Goal: Use online tool/utility: Utilize a website feature to perform a specific function

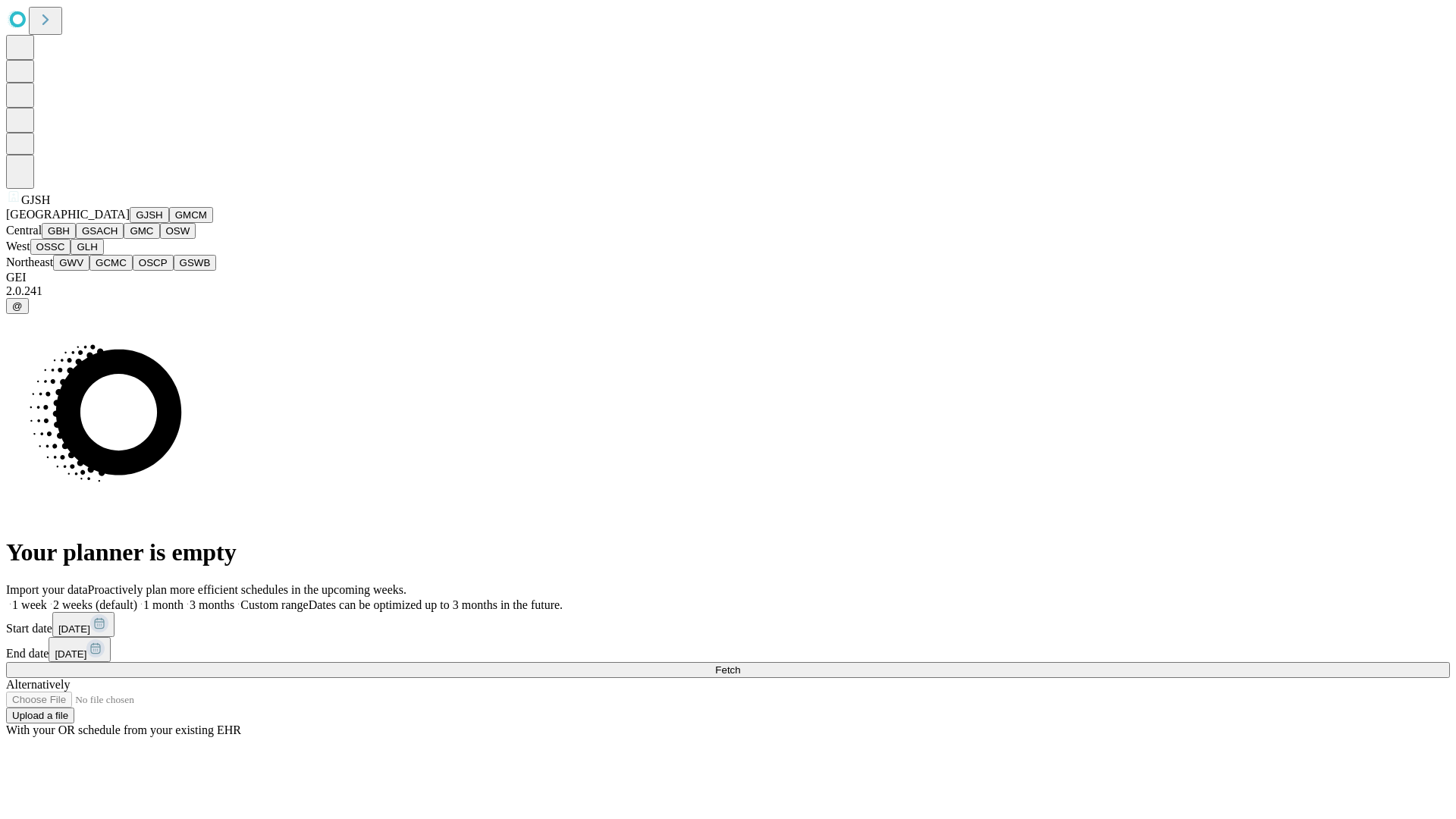
click at [129, 223] on button "GJSH" at bounding box center [149, 214] width 40 height 16
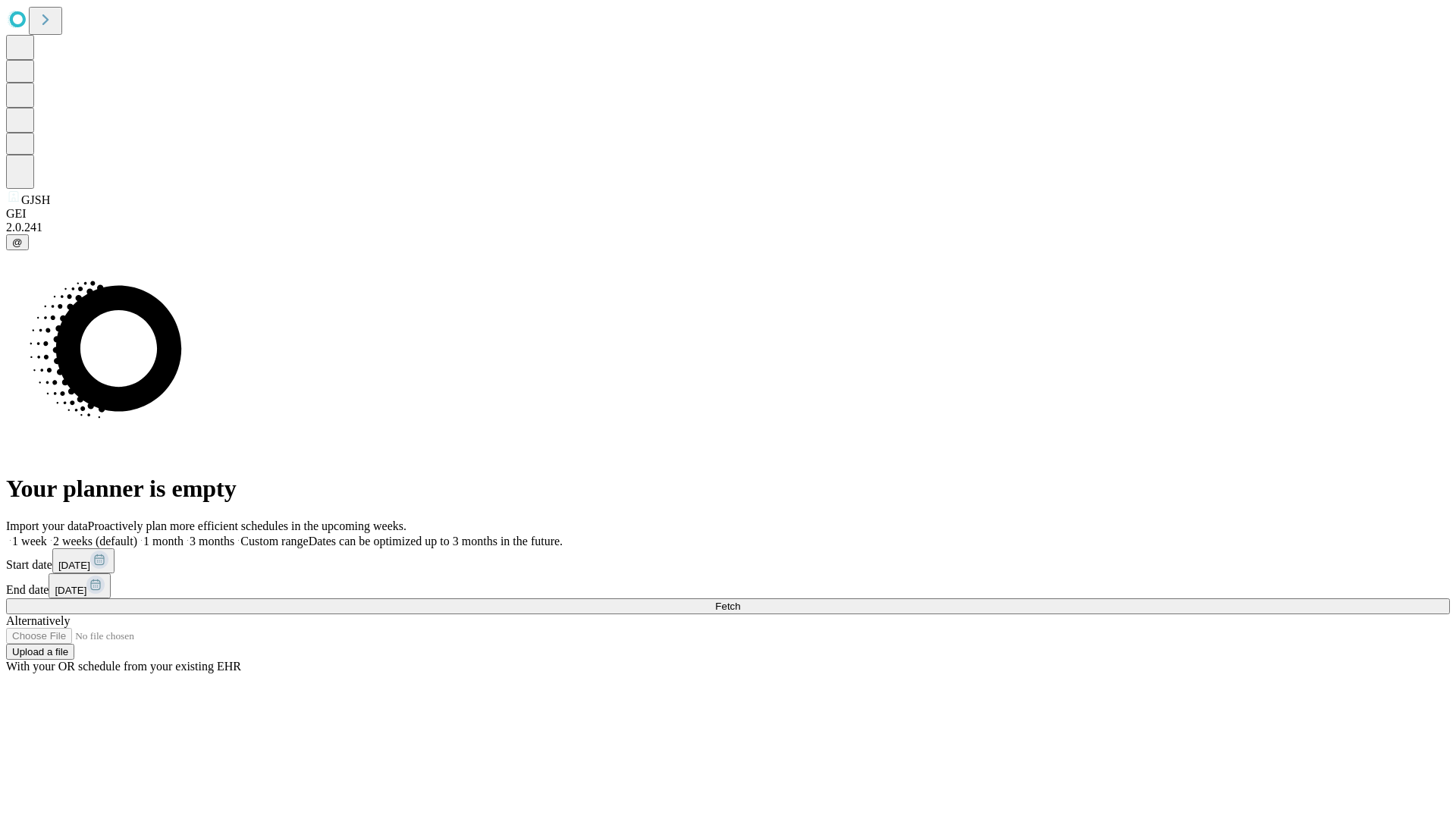
click at [137, 534] on label "2 weeks (default)" at bounding box center [91, 540] width 91 height 13
click at [740, 600] on span "Fetch" at bounding box center [727, 605] width 25 height 11
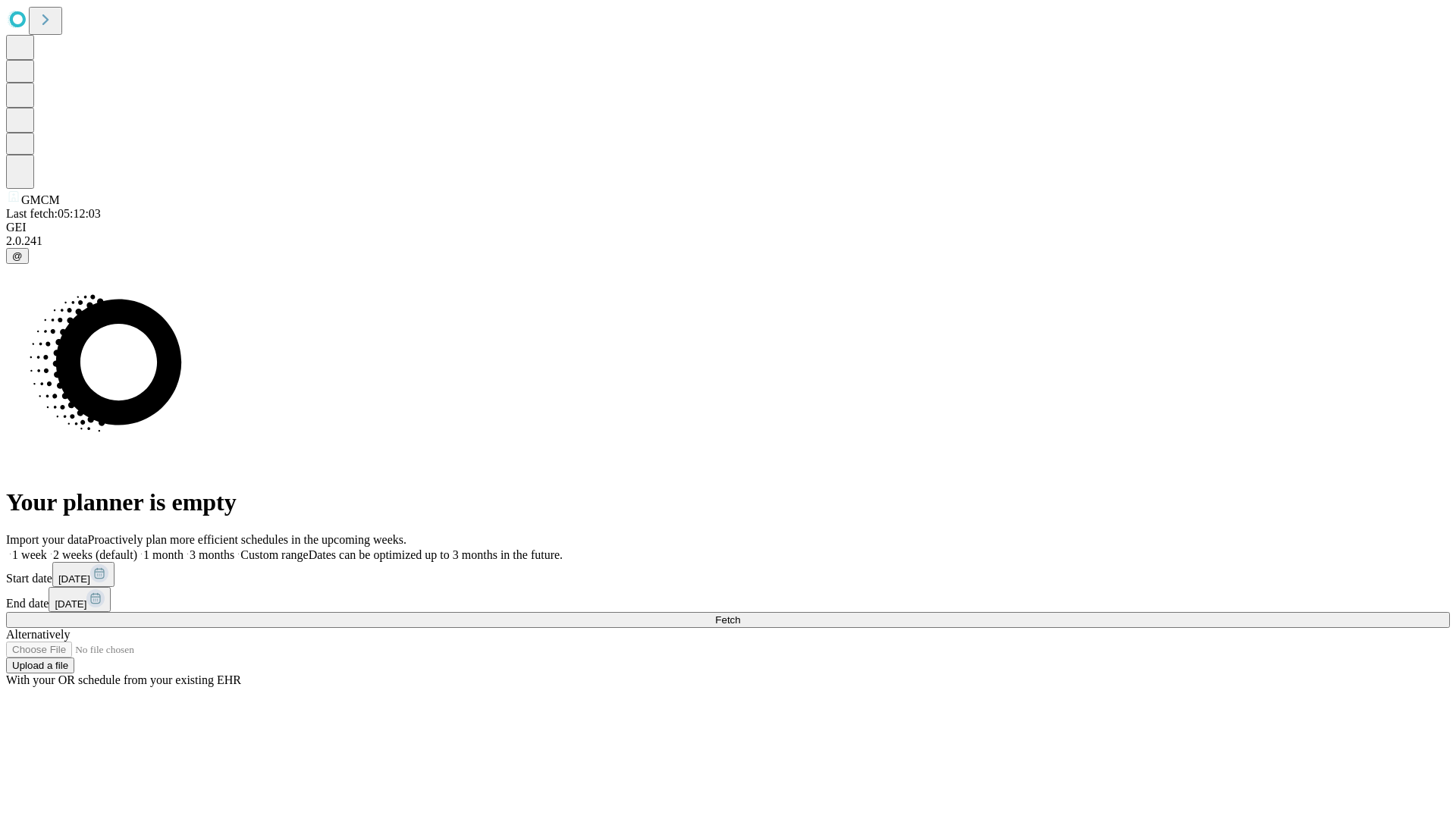
click at [137, 548] on label "2 weeks (default)" at bounding box center [91, 554] width 91 height 13
click at [740, 614] on span "Fetch" at bounding box center [727, 620] width 25 height 11
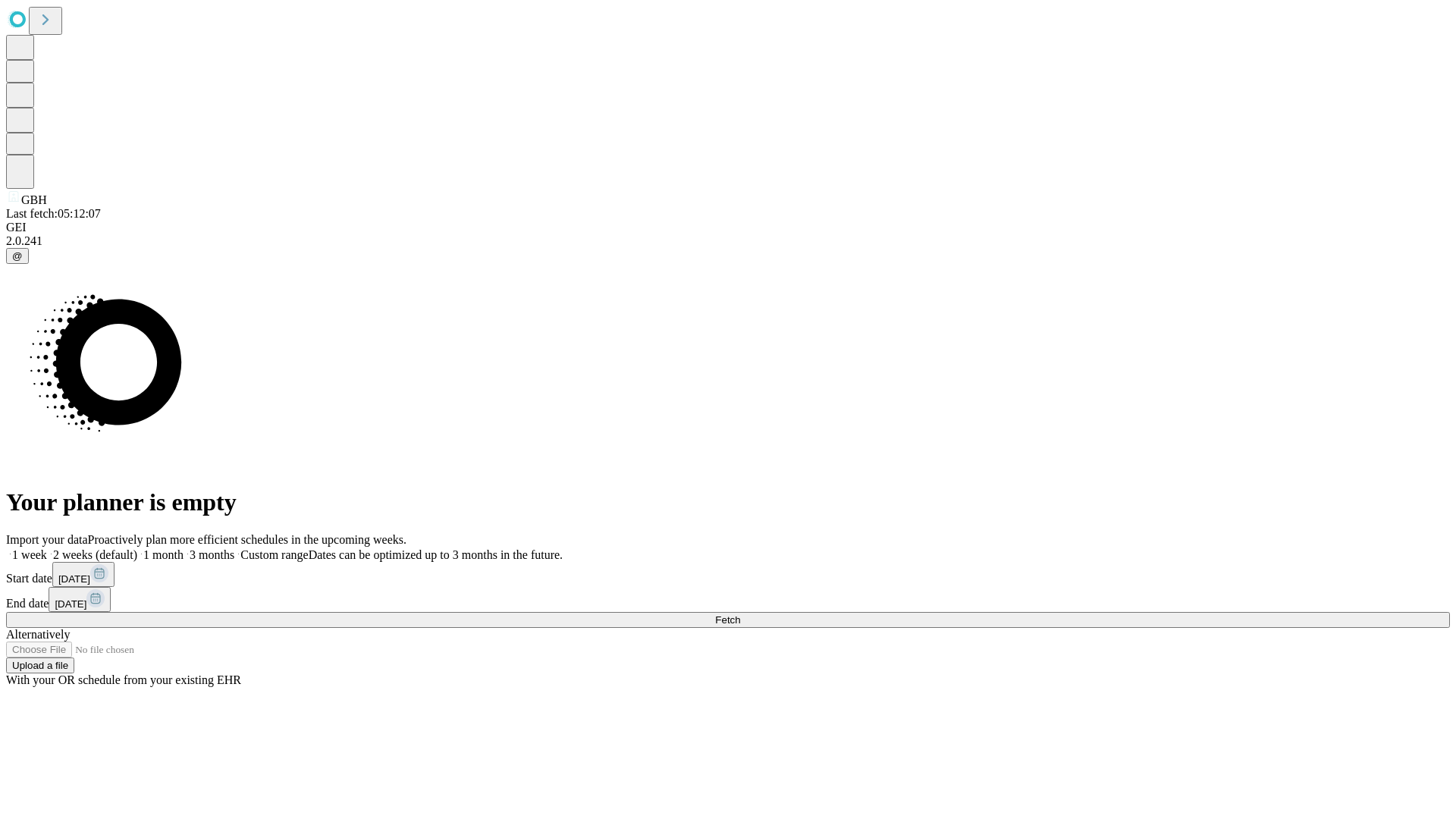
click at [137, 548] on label "2 weeks (default)" at bounding box center [91, 554] width 91 height 13
click at [740, 614] on span "Fetch" at bounding box center [727, 620] width 25 height 11
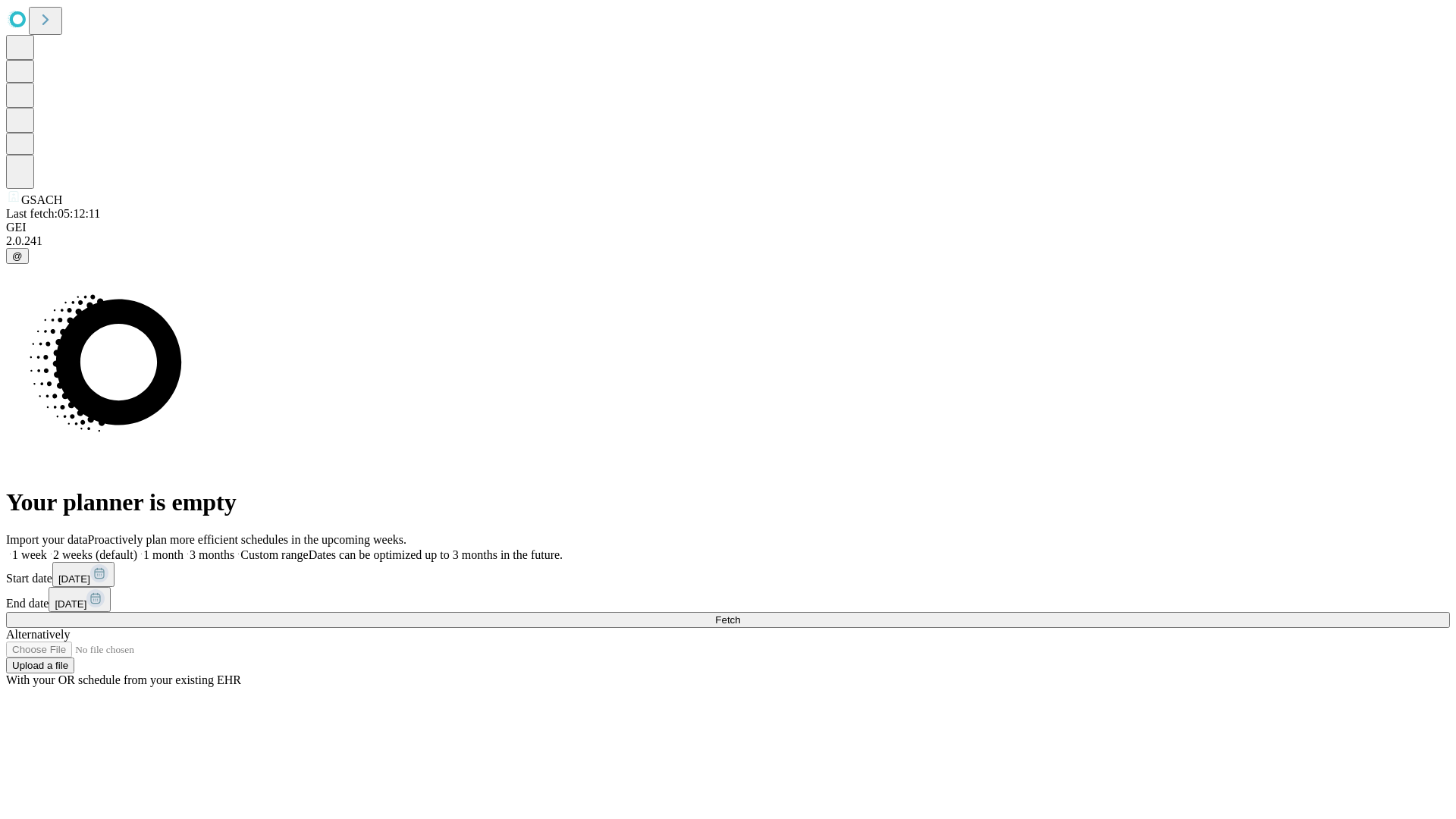
click at [137, 548] on label "2 weeks (default)" at bounding box center [91, 554] width 91 height 13
click at [740, 614] on span "Fetch" at bounding box center [727, 620] width 25 height 11
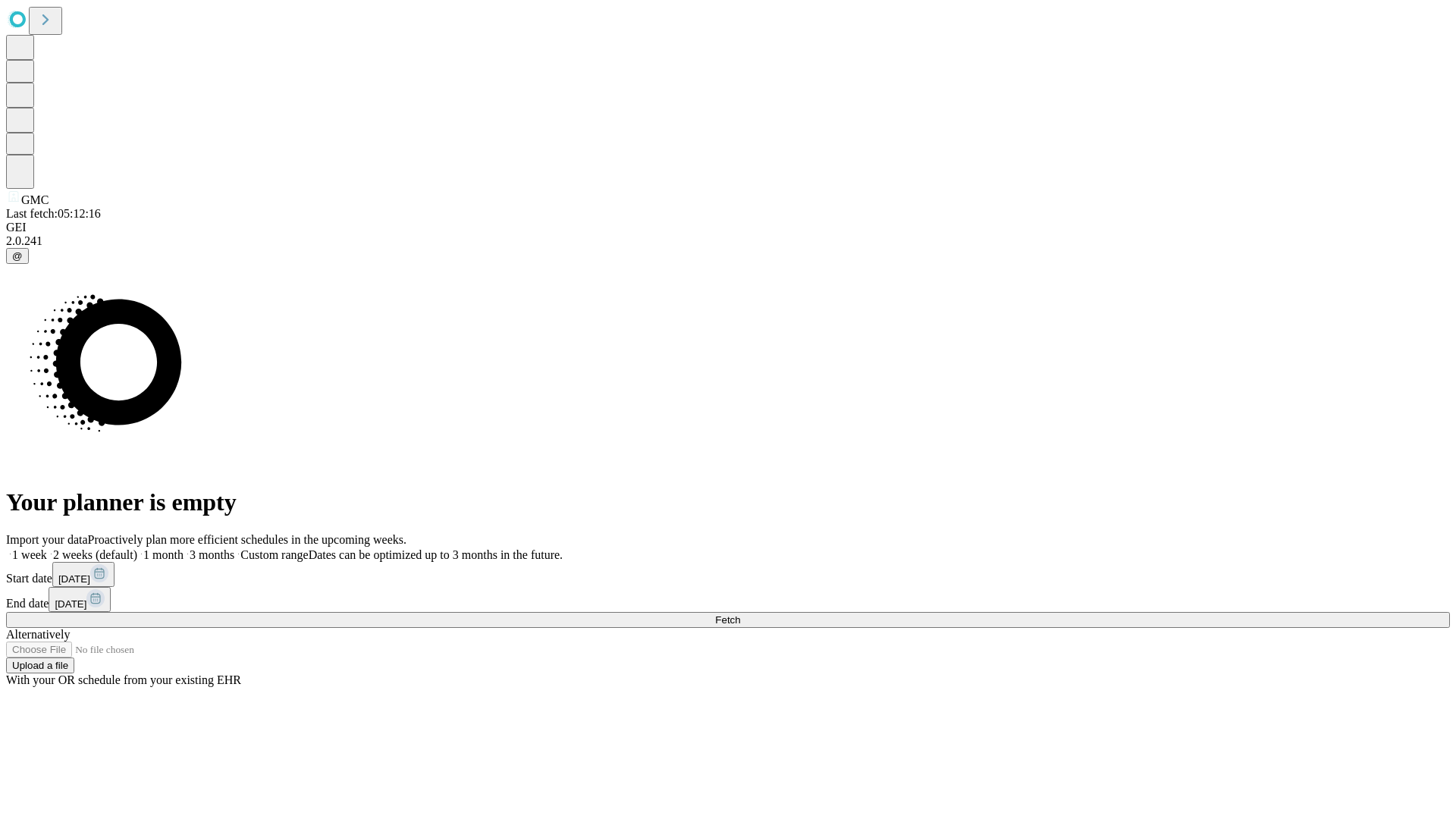
click at [740, 614] on span "Fetch" at bounding box center [727, 620] width 25 height 11
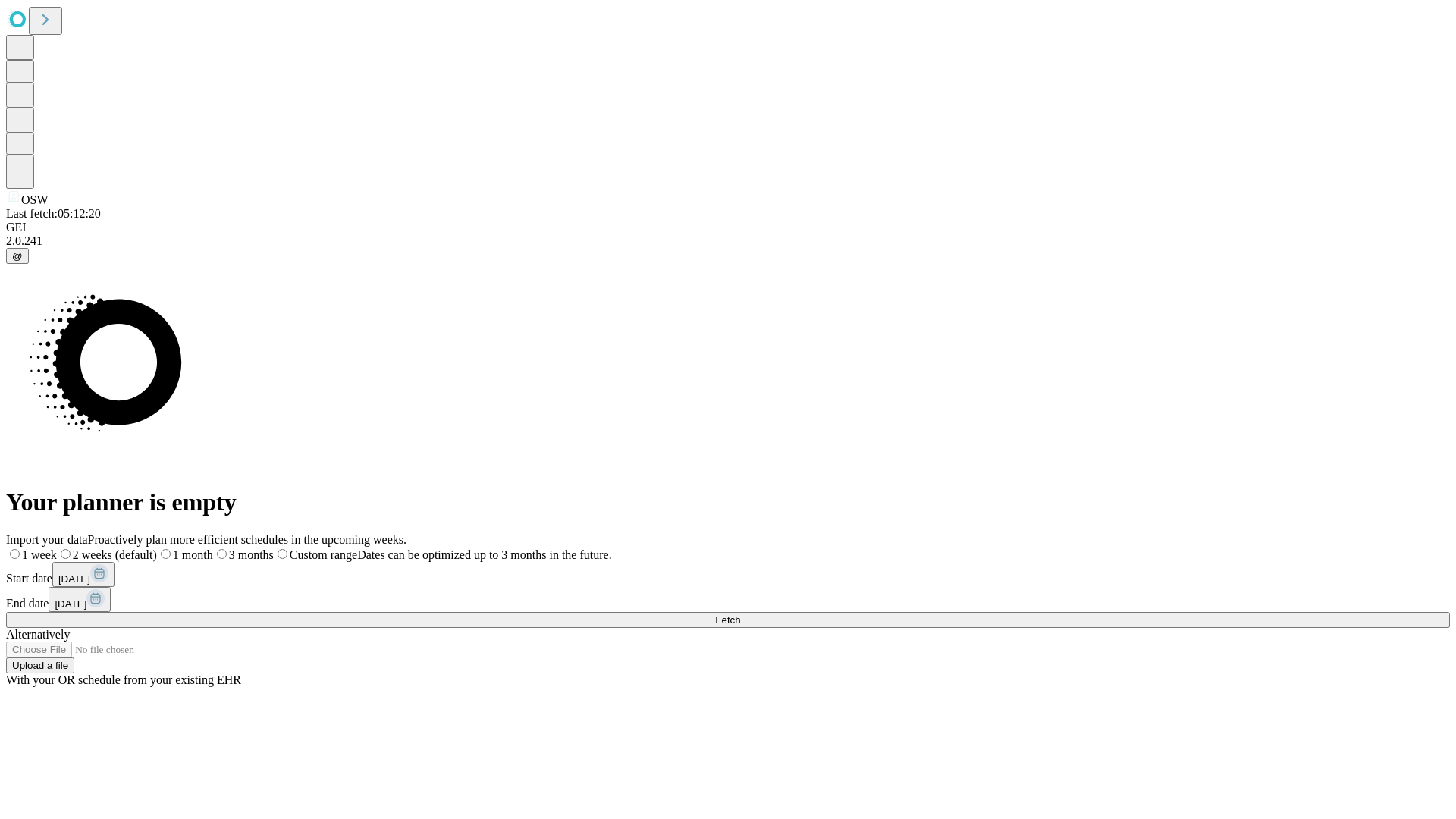
click at [157, 548] on label "2 weeks (default)" at bounding box center [107, 554] width 100 height 13
click at [740, 614] on span "Fetch" at bounding box center [727, 620] width 25 height 11
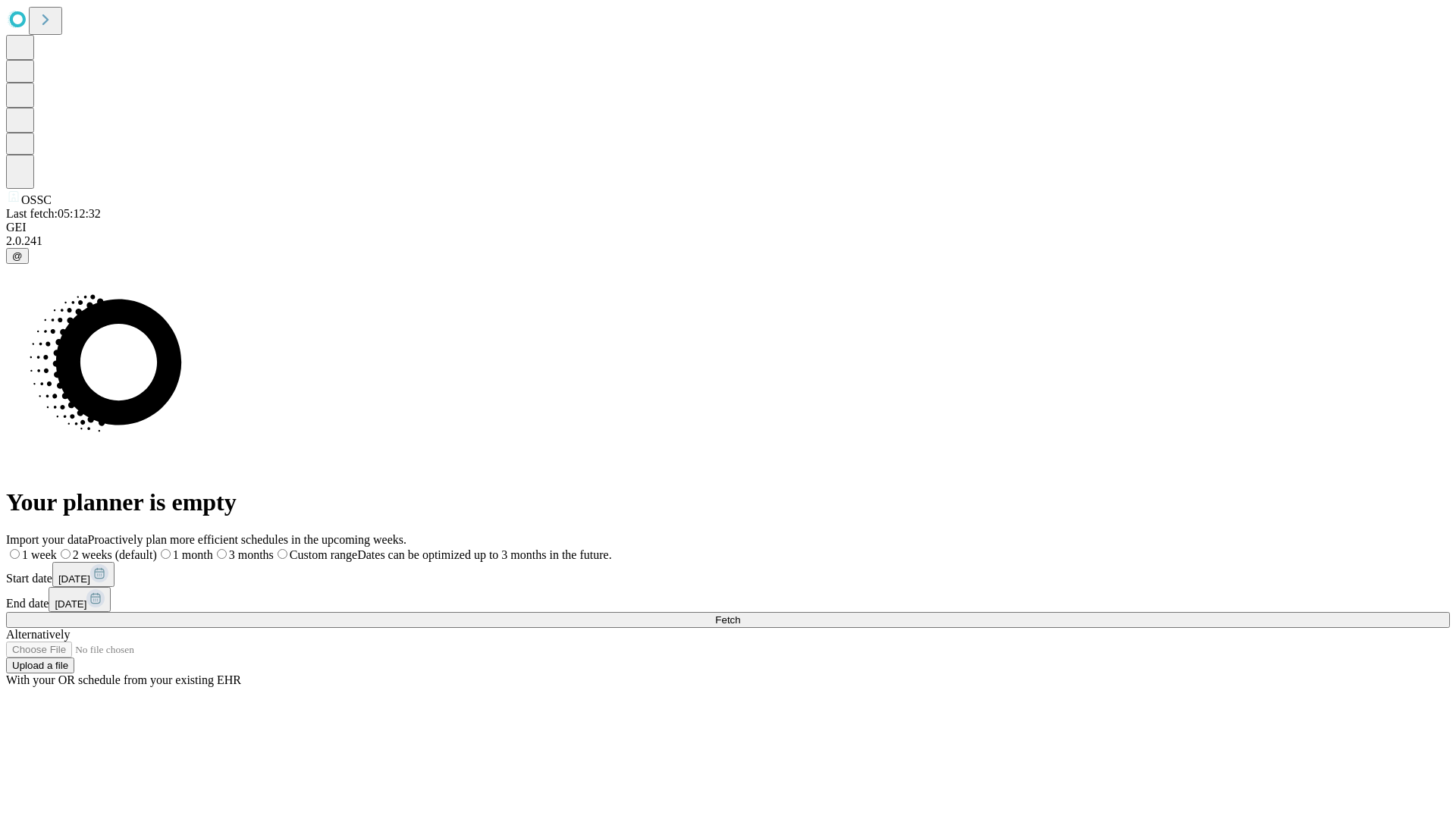
click at [740, 614] on span "Fetch" at bounding box center [727, 620] width 25 height 11
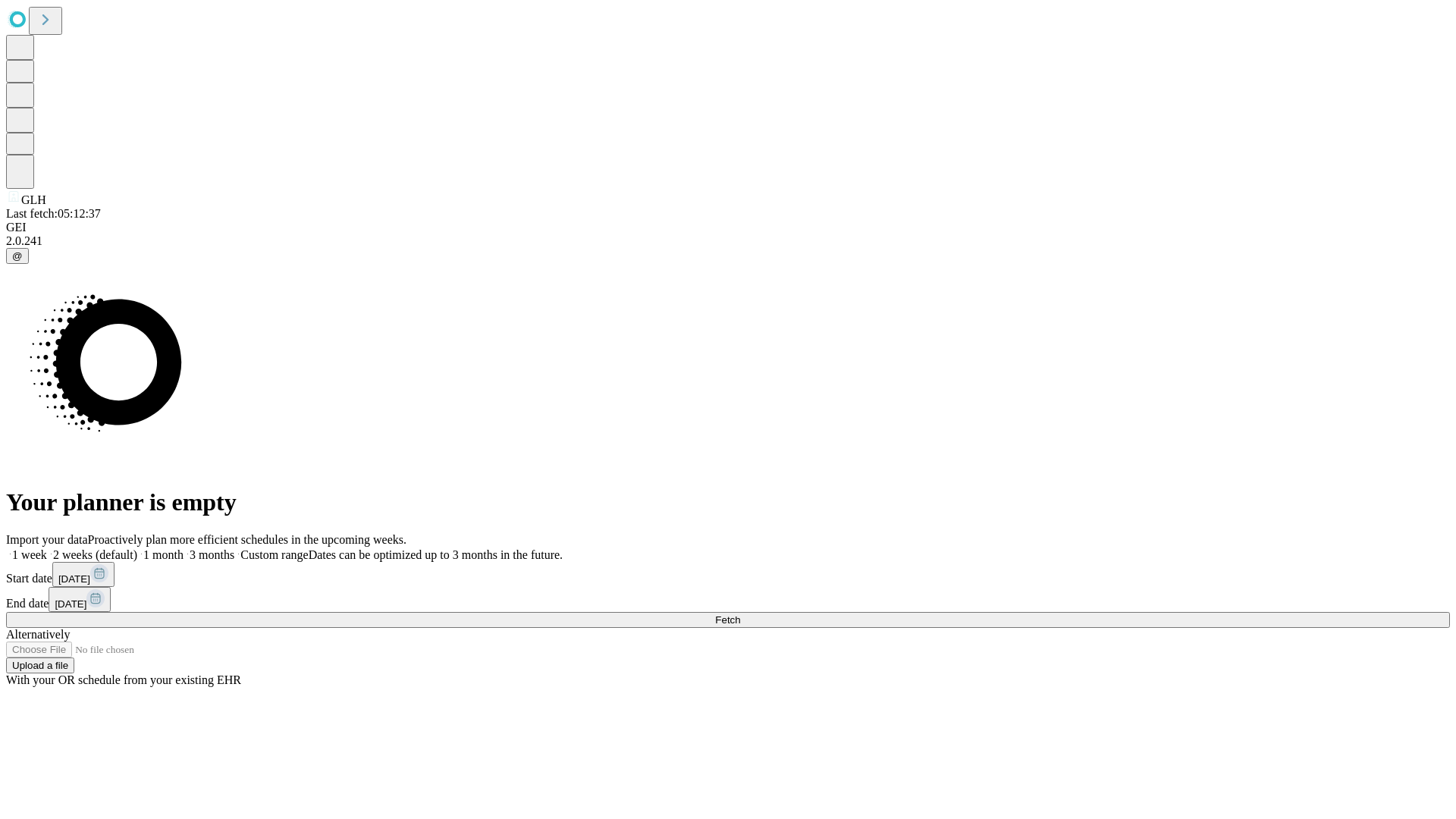
click at [137, 548] on label "2 weeks (default)" at bounding box center [91, 554] width 91 height 13
click at [740, 614] on span "Fetch" at bounding box center [727, 620] width 25 height 11
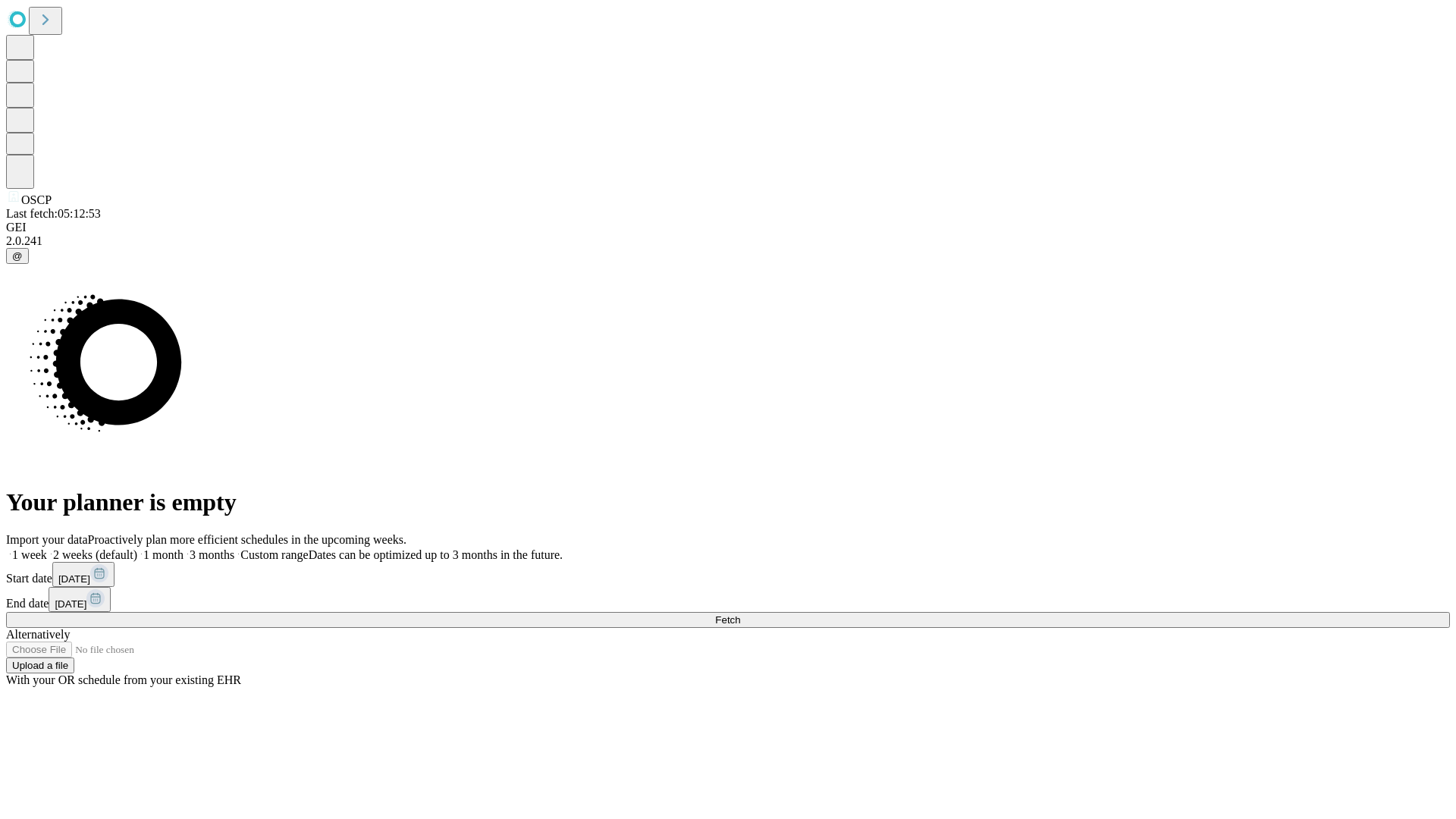
click at [137, 548] on label "2 weeks (default)" at bounding box center [91, 554] width 91 height 13
click at [740, 614] on span "Fetch" at bounding box center [727, 620] width 25 height 11
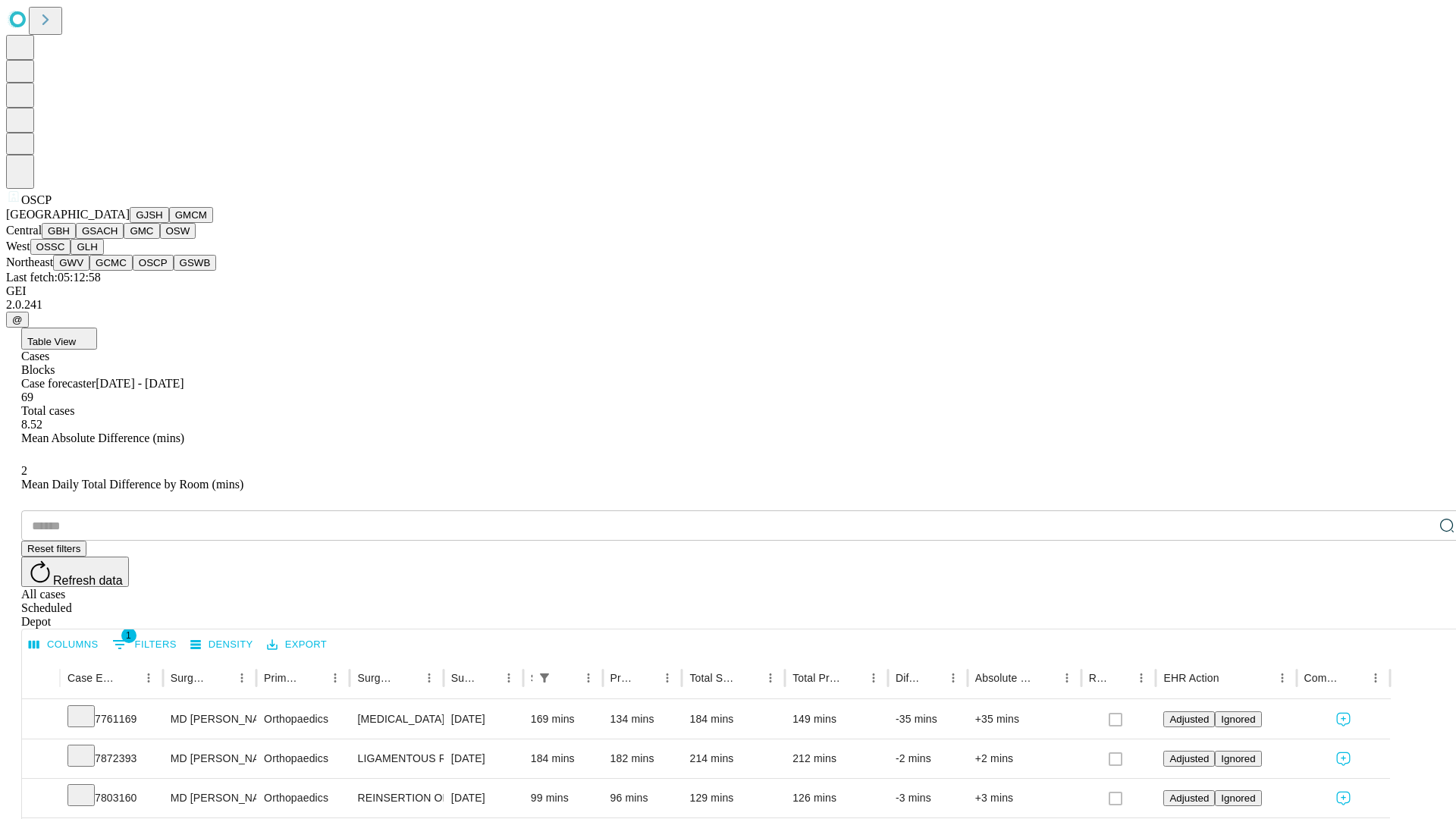
click at [174, 271] on button "GSWB" at bounding box center [195, 263] width 43 height 16
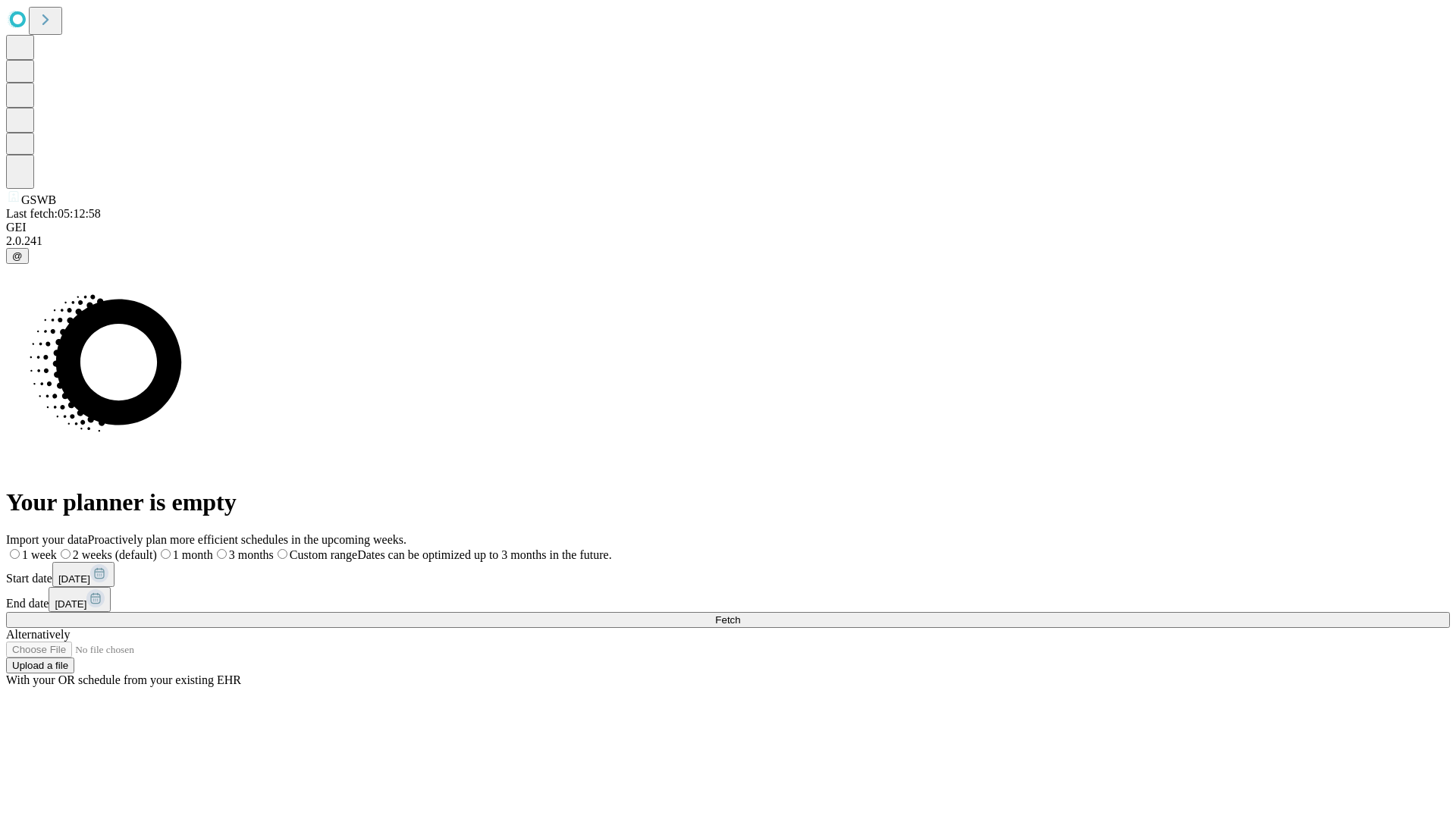
click at [157, 548] on label "2 weeks (default)" at bounding box center [107, 554] width 100 height 13
click at [740, 614] on span "Fetch" at bounding box center [727, 620] width 25 height 11
